Goal: Download file/media

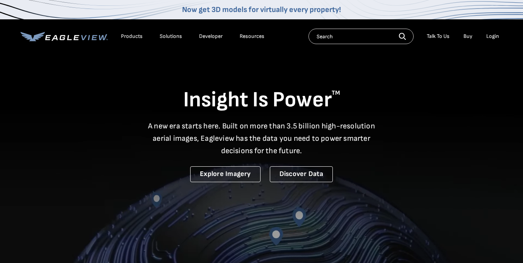
click at [492, 37] on div "Login" at bounding box center [492, 36] width 13 height 7
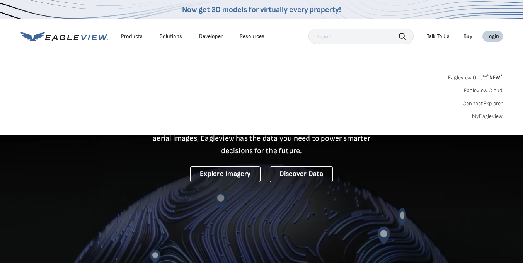
click at [491, 117] on link "MyEagleview" at bounding box center [487, 116] width 31 height 7
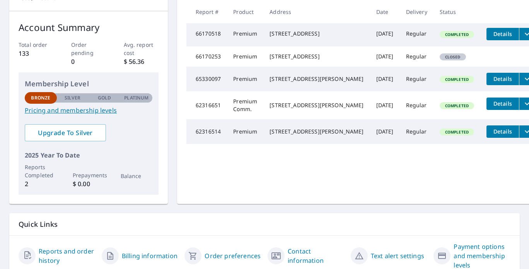
scroll to position [116, 0]
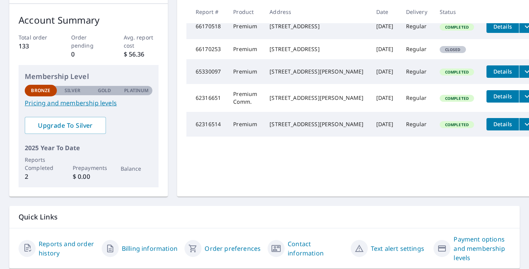
click at [522, 129] on icon "filesDropdownBtn-62316514" at bounding box center [526, 123] width 9 height 9
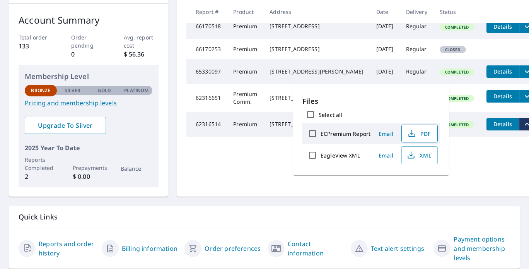
click at [418, 135] on span "PDF" at bounding box center [418, 133] width 25 height 9
click at [522, 76] on icon "filesDropdownBtn-65330097" at bounding box center [526, 71] width 9 height 9
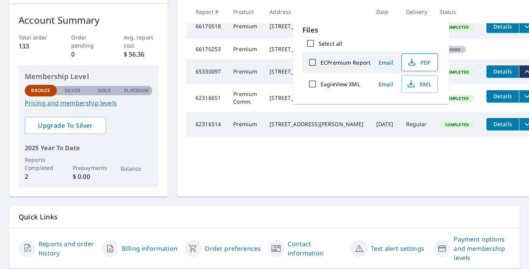
click at [420, 60] on span "PDF" at bounding box center [418, 62] width 25 height 9
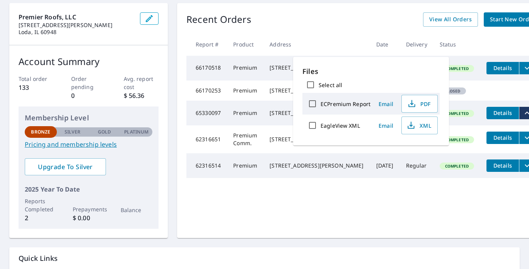
scroll to position [0, 0]
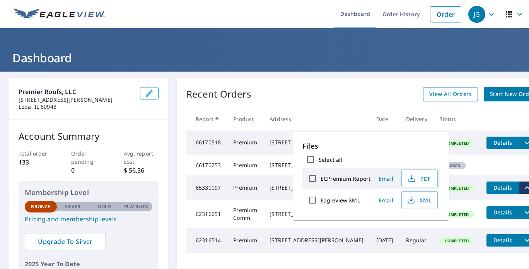
click at [429, 91] on span "View All Orders" at bounding box center [450, 94] width 42 height 10
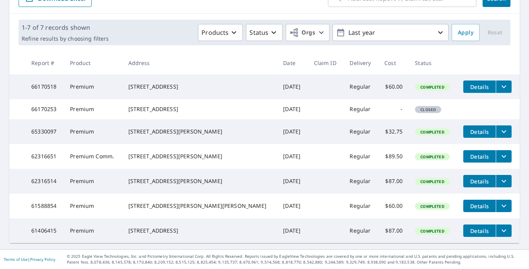
scroll to position [123, 0]
